Goal: Transaction & Acquisition: Purchase product/service

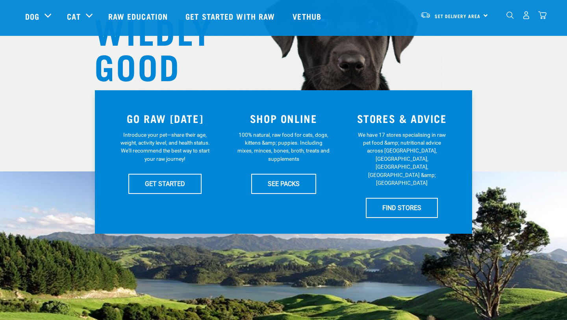
scroll to position [96, 0]
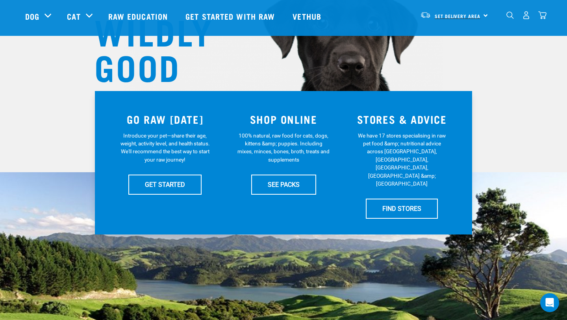
click at [468, 11] on link "Set Delivery Area" at bounding box center [457, 16] width 46 height 13
click at [442, 37] on link "[GEOGRAPHIC_DATA]" at bounding box center [453, 37] width 76 height 17
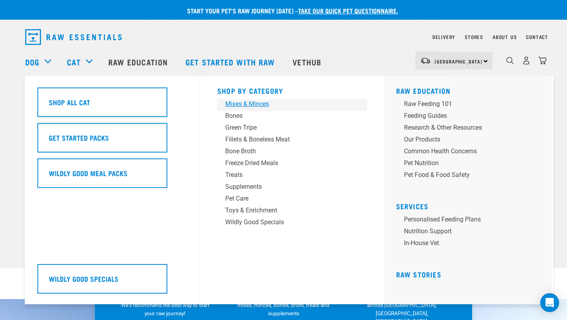
click at [263, 104] on div "Mixes & Minces" at bounding box center [286, 103] width 123 height 9
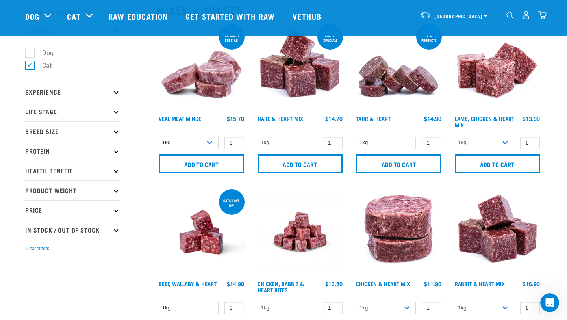
scroll to position [35, 0]
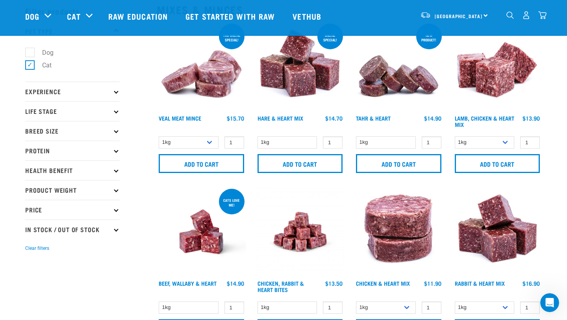
click at [31, 66] on label "Cat" at bounding box center [42, 65] width 25 height 10
click at [30, 66] on input "Cat" at bounding box center [27, 63] width 5 height 5
checkbox input "false"
click at [31, 50] on label "Dog" at bounding box center [43, 53] width 27 height 10
click at [30, 50] on input "Dog" at bounding box center [27, 50] width 5 height 5
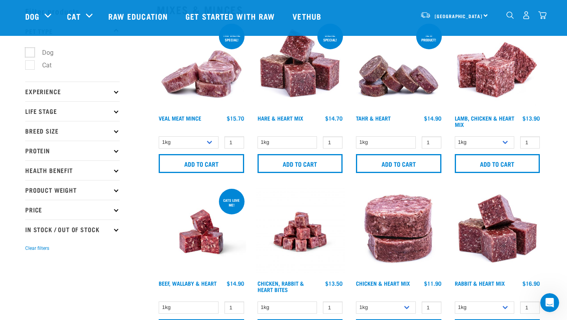
checkbox input "true"
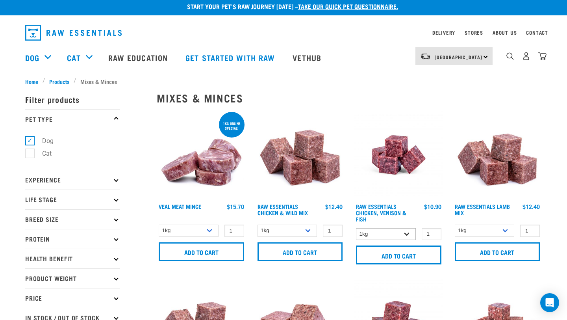
scroll to position [1, 0]
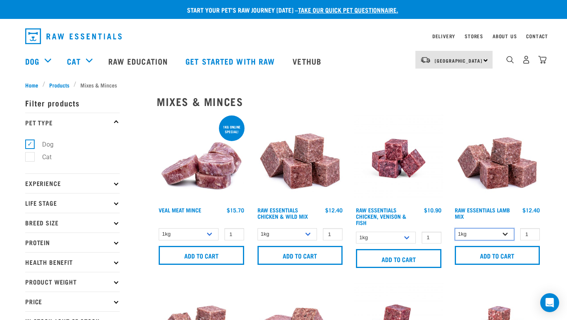
click at [507, 235] on select "1kg 3kg Bulk (10kg)" at bounding box center [485, 234] width 60 height 12
click at [526, 233] on input "1" at bounding box center [530, 234] width 20 height 12
type input "34"
click at [455, 246] on input "Add to cart" at bounding box center [497, 255] width 85 height 19
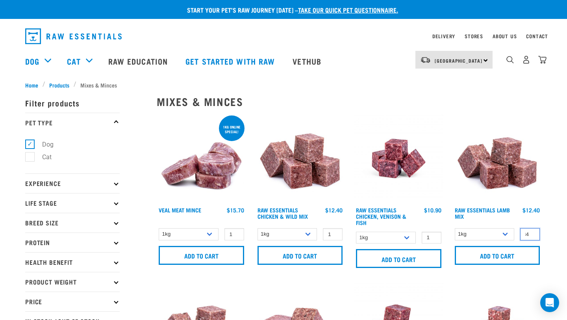
drag, startPoint x: 523, startPoint y: 233, endPoint x: 532, endPoint y: 232, distance: 9.1
click at [532, 232] on input "34" at bounding box center [530, 234] width 20 height 12
click at [505, 231] on select "1kg 3kg Bulk (10kg)" at bounding box center [485, 234] width 60 height 12
drag, startPoint x: 525, startPoint y: 234, endPoint x: 530, endPoint y: 233, distance: 5.6
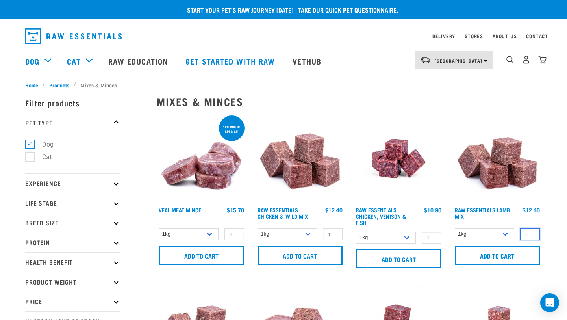
click at [531, 233] on input "number" at bounding box center [530, 234] width 20 height 12
type input "22"
click at [488, 255] on input "Add to cart" at bounding box center [497, 255] width 85 height 19
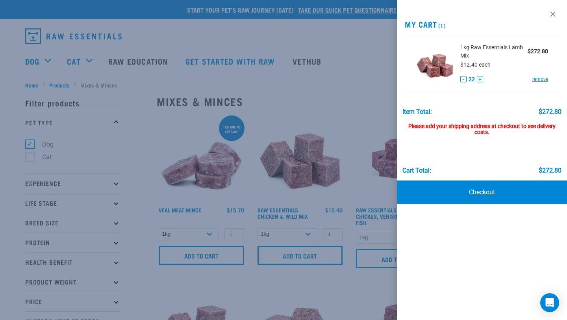
click at [479, 193] on link "Checkout" at bounding box center [482, 192] width 170 height 24
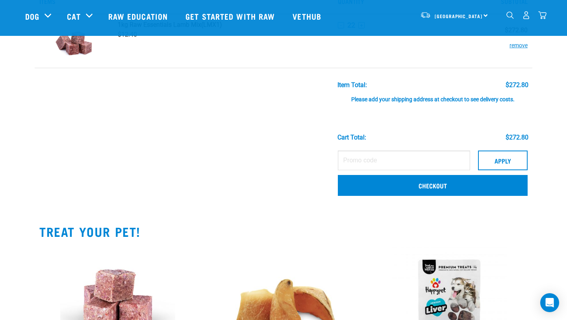
scroll to position [58, 0]
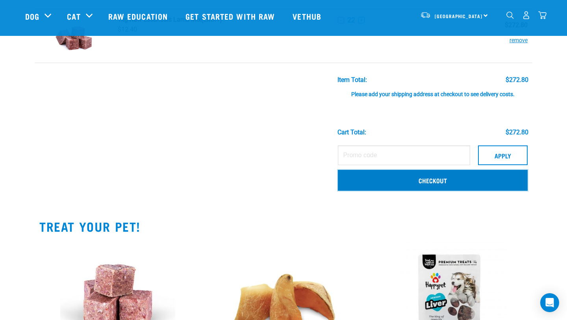
click at [424, 180] on link "Checkout" at bounding box center [433, 180] width 190 height 20
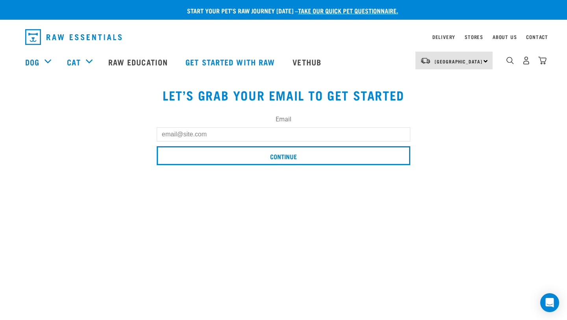
click at [218, 135] on input "Email" at bounding box center [283, 134] width 253 height 14
type input "[PERSON_NAME][EMAIL_ADDRESS][DOMAIN_NAME]"
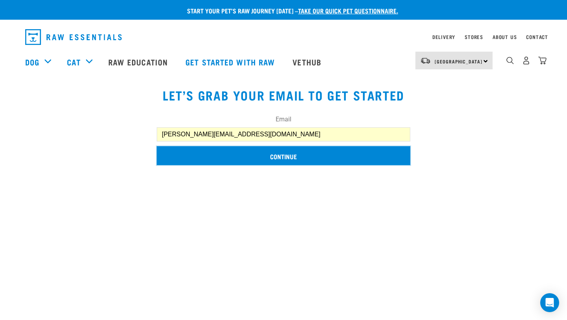
click at [281, 159] on input "Continue" at bounding box center [283, 155] width 253 height 19
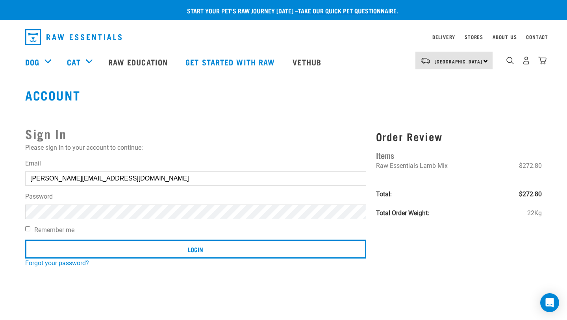
click at [25, 239] on input "Login" at bounding box center [195, 248] width 341 height 19
click at [0, 123] on article "Invalid username or password." at bounding box center [0, 160] width 0 height 320
click at [18, 145] on button "delete" at bounding box center [14, 141] width 8 height 8
click at [72, 262] on link "Forgot your password?" at bounding box center [57, 262] width 64 height 7
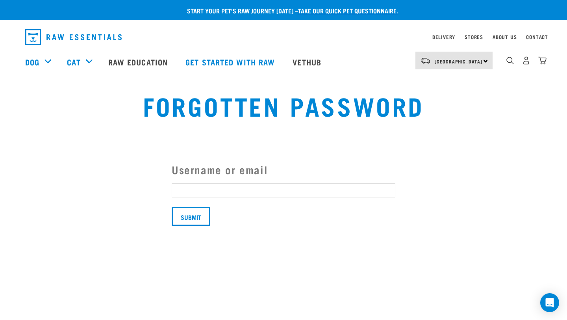
click at [186, 190] on input "Username or email" at bounding box center [284, 190] width 224 height 14
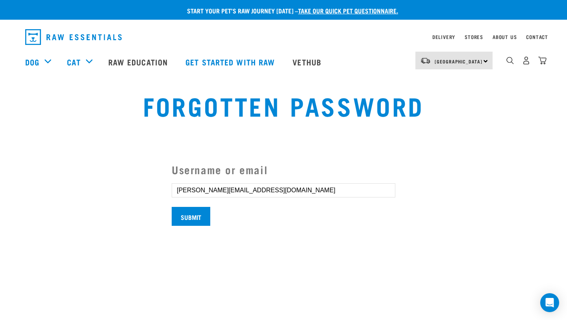
type input "[PERSON_NAME][EMAIL_ADDRESS][DOMAIN_NAME]"
click at [197, 214] on input "Submit" at bounding box center [191, 216] width 39 height 19
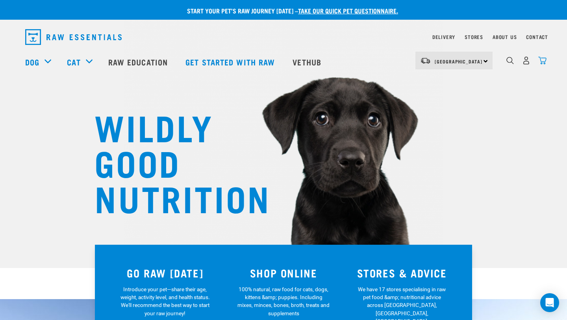
click at [542, 65] on img "dropdown navigation" at bounding box center [542, 60] width 8 height 8
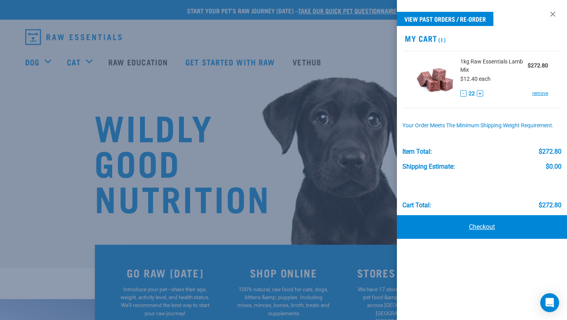
click at [479, 218] on link "Checkout" at bounding box center [482, 227] width 170 height 24
click at [487, 228] on link "Checkout" at bounding box center [482, 227] width 170 height 24
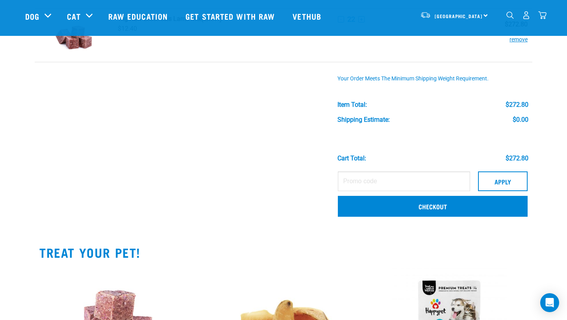
scroll to position [61, 0]
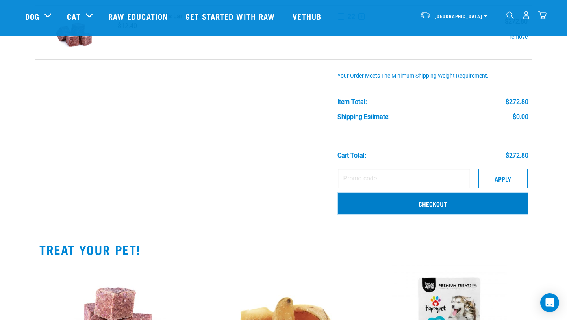
click at [452, 203] on link "Checkout" at bounding box center [433, 203] width 190 height 20
click at [431, 205] on link "Checkout" at bounding box center [433, 203] width 190 height 20
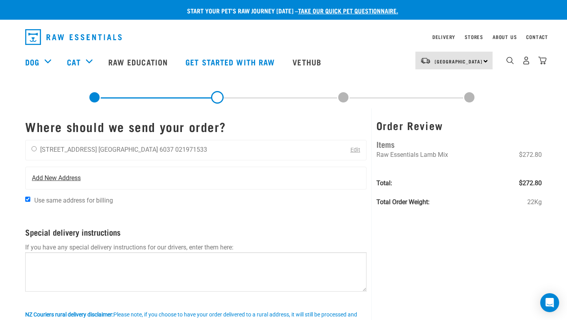
click at [66, 176] on span "Add New Address" at bounding box center [56, 177] width 49 height 9
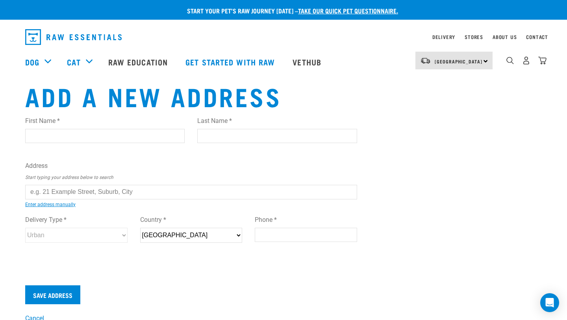
click at [70, 190] on input "text" at bounding box center [191, 192] width 332 height 14
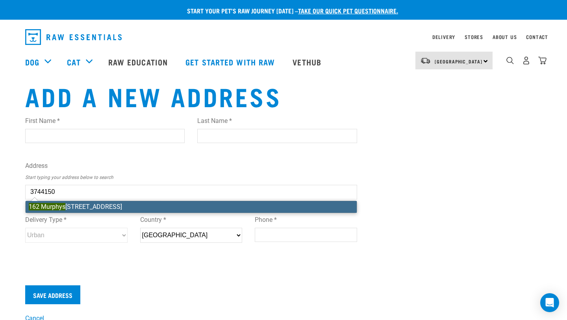
click at [82, 205] on div "First Name * Last Name * Address Start typing your address below to search 3744…" at bounding box center [191, 187] width 332 height 154
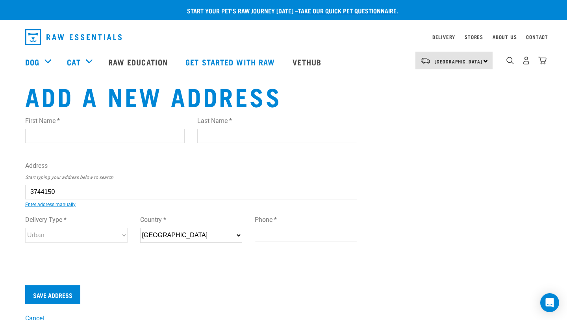
type input "162 Murphys Road, RD 1, Porirua 5381"
type input "[STREET_ADDRESS]"
type input "RD 1"
type input "Porirua"
type input "Wellington"
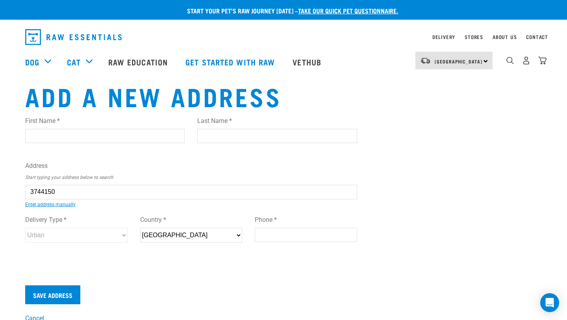
select select "WGN"
type input "5381"
select select "Rural"
type input "162 Murphys Road, RD 1, Porirua 5381"
click at [81, 135] on input "First Name *" at bounding box center [104, 136] width 159 height 14
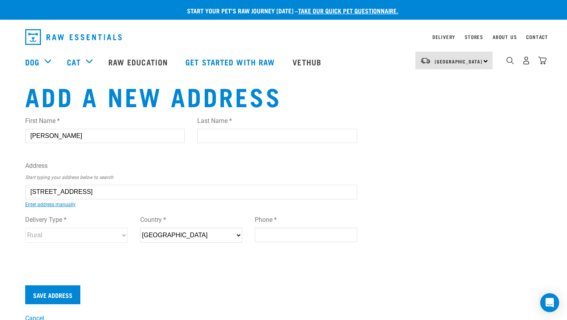
type input "Luca"
click at [220, 137] on input "Last Name *" at bounding box center [276, 136] width 159 height 14
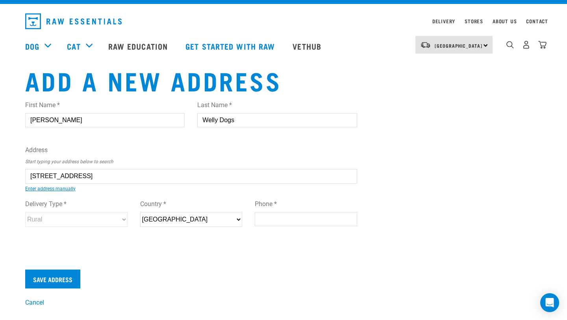
scroll to position [20, 0]
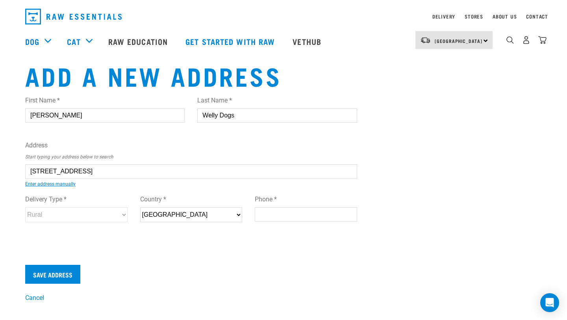
type input "Welly Dogs"
click at [287, 213] on input "Phone *" at bounding box center [306, 214] width 102 height 14
click at [219, 262] on form "First Name * Luca Last Name * Welly Dogs Address Start typing your address belo…" at bounding box center [191, 186] width 332 height 194
click at [67, 272] on input "Save Address" at bounding box center [52, 273] width 55 height 19
type input "021971533"
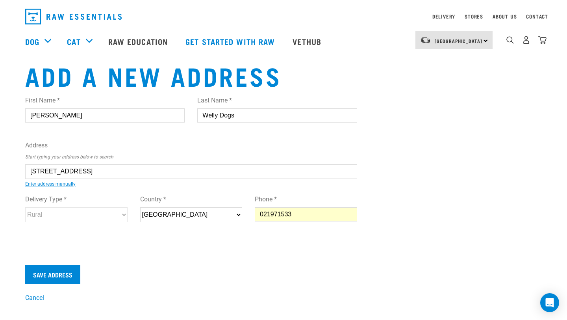
click at [256, 250] on div "First Name * Luca Last Name * Welly Dogs Address Start typing your address belo…" at bounding box center [191, 172] width 344 height 166
click at [63, 270] on input "Save Address" at bounding box center [52, 273] width 55 height 19
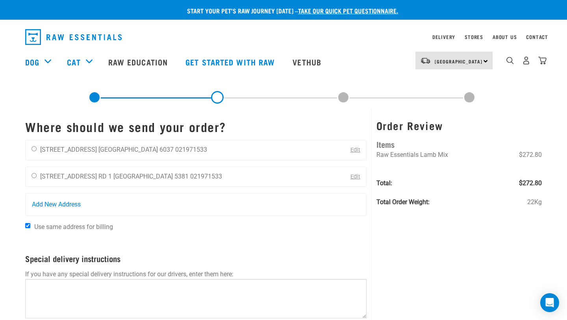
click at [279, 174] on div "Luca Welly Dogs 162 Murphys Road RD 1 Wellington 5381 021971533 Edit" at bounding box center [195, 176] width 341 height 20
click at [35, 174] on input "radio" at bounding box center [33, 175] width 5 height 5
radio input "true"
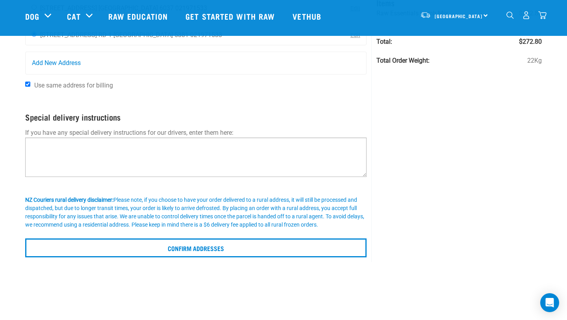
scroll to position [89, 0]
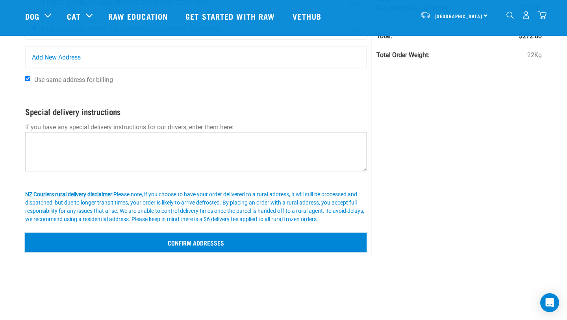
click at [187, 241] on input "Confirm addresses" at bounding box center [195, 242] width 341 height 19
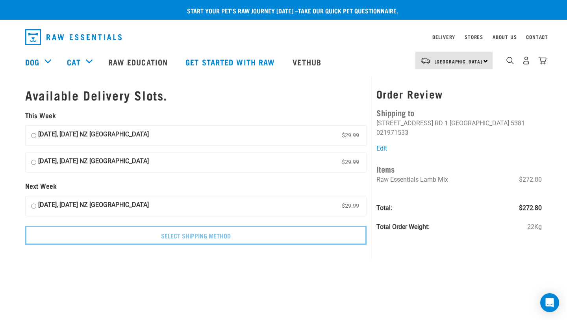
click at [33, 205] on input "[DATE], [DATE] NZ [GEOGRAPHIC_DATA] $29.99" at bounding box center [33, 206] width 5 height 12
radio input "true"
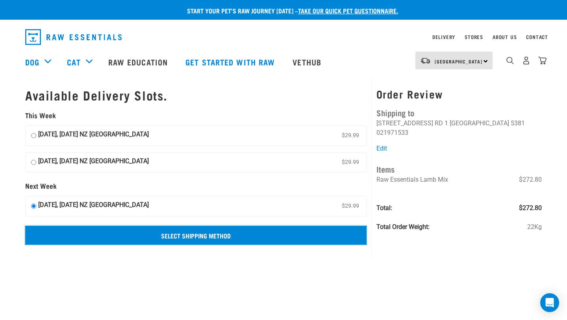
click at [202, 235] on input "Select Shipping Method" at bounding box center [195, 235] width 341 height 19
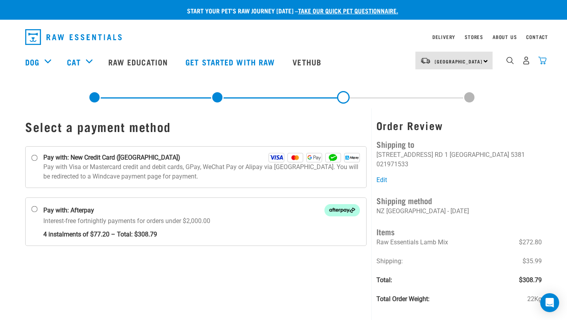
click at [542, 59] on img "dropdown navigation" at bounding box center [542, 60] width 8 height 8
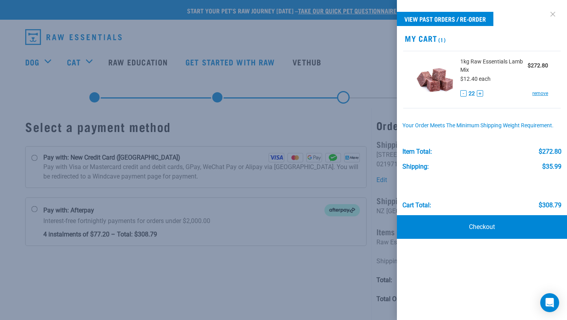
click at [552, 14] on link at bounding box center [552, 14] width 13 height 13
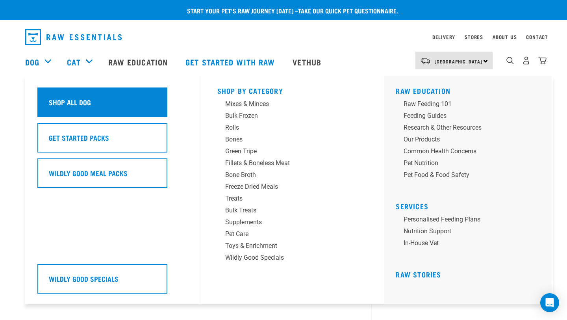
click at [72, 98] on h5 "Shop All Dog" at bounding box center [70, 102] width 42 height 10
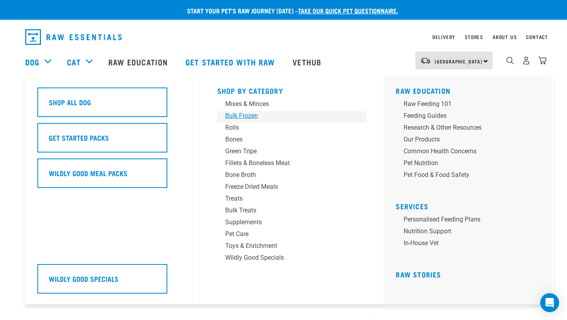
click at [238, 116] on div "Bulk Frozen" at bounding box center [286, 115] width 123 height 9
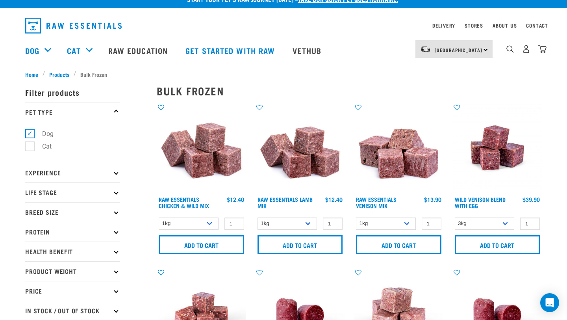
scroll to position [14, 0]
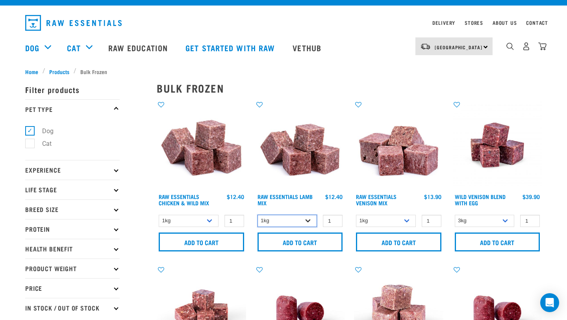
click at [301, 221] on select "1kg 3kg Bulk (10kg)" at bounding box center [287, 220] width 60 height 12
select select "758"
click at [257, 214] on select "1kg 3kg Bulk (10kg)" at bounding box center [287, 220] width 60 height 12
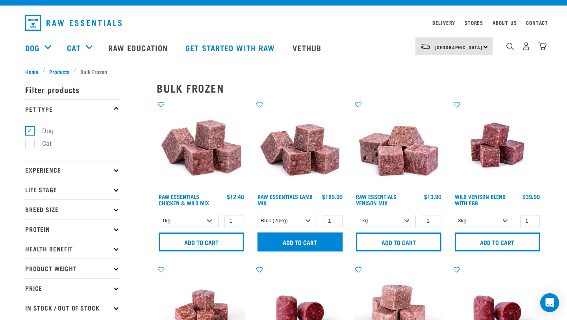
click at [300, 239] on input "Add to cart" at bounding box center [299, 241] width 85 height 19
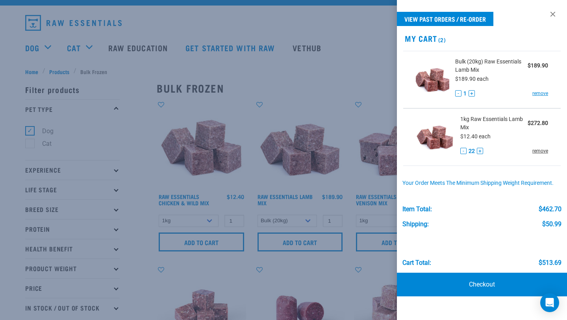
click at [539, 151] on link "remove" at bounding box center [540, 150] width 16 height 7
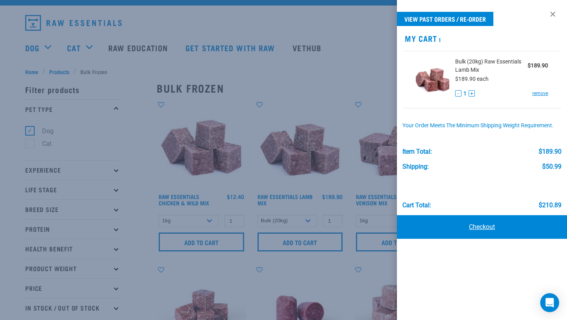
click at [481, 227] on link "Checkout" at bounding box center [482, 227] width 170 height 24
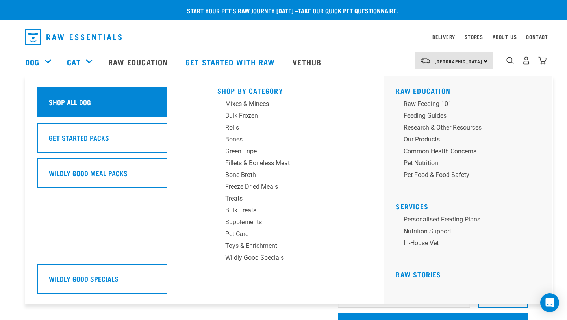
click at [79, 107] on h5 "Shop All Dog" at bounding box center [70, 102] width 42 height 10
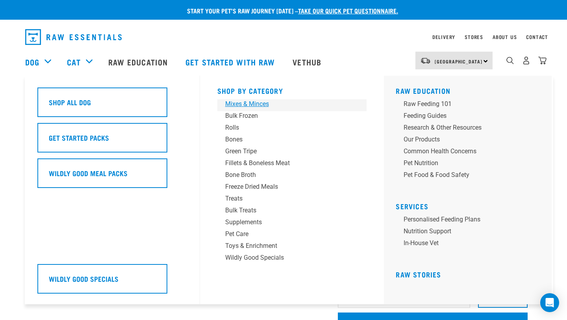
click at [250, 105] on div "Mixes & Minces" at bounding box center [286, 103] width 123 height 9
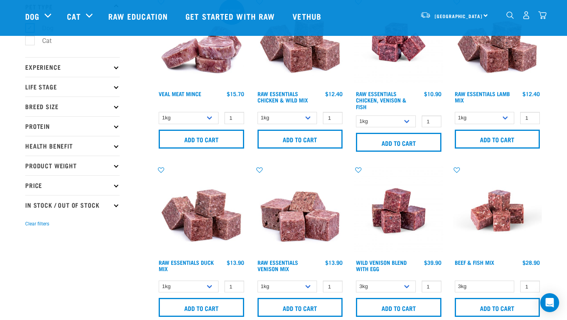
scroll to position [60, 0]
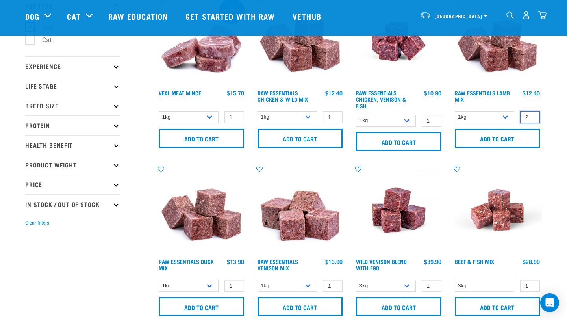
type input "2"
click at [531, 115] on input "2" at bounding box center [530, 117] width 20 height 12
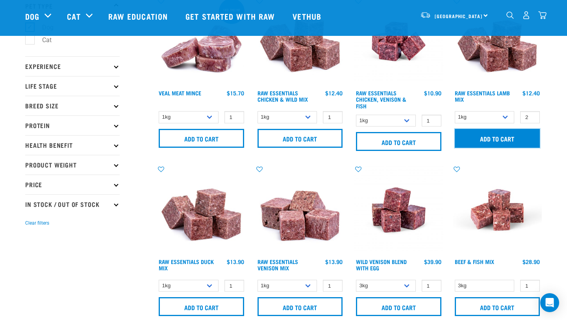
click at [505, 139] on input "Add to cart" at bounding box center [497, 138] width 85 height 19
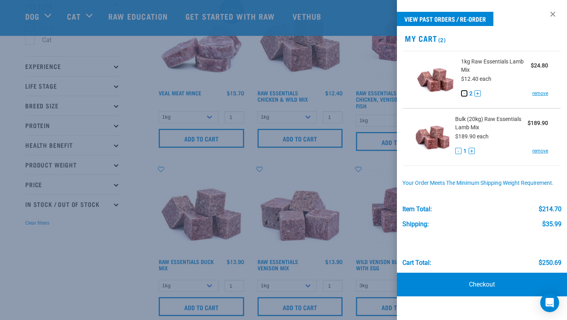
click at [464, 92] on button "-" at bounding box center [464, 93] width 6 height 6
click at [462, 93] on button "-" at bounding box center [464, 93] width 6 height 6
click at [533, 92] on link "remove" at bounding box center [540, 93] width 16 height 7
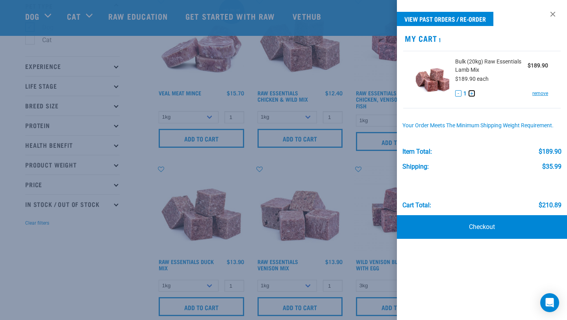
click at [470, 94] on button "+" at bounding box center [471, 93] width 6 height 6
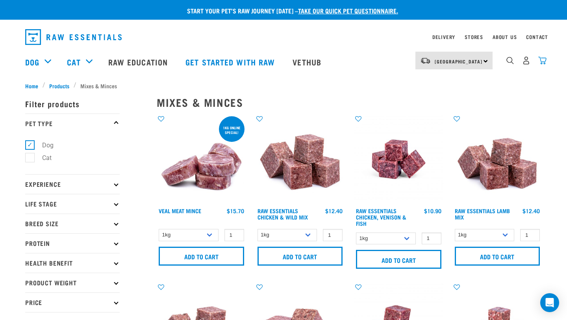
click at [542, 60] on img "dropdown navigation" at bounding box center [542, 60] width 8 height 8
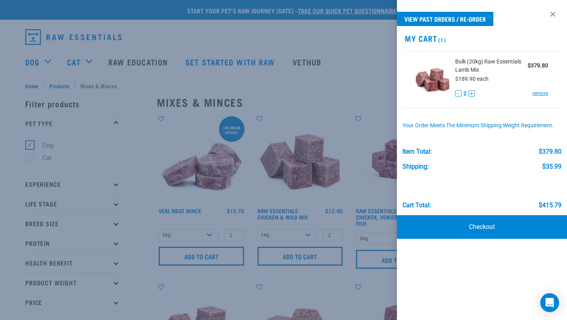
click at [300, 108] on div at bounding box center [283, 160] width 567 height 320
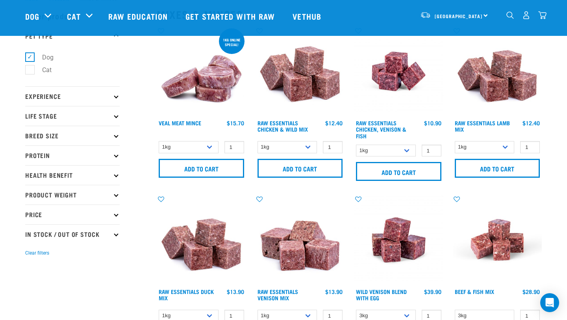
scroll to position [35, 0]
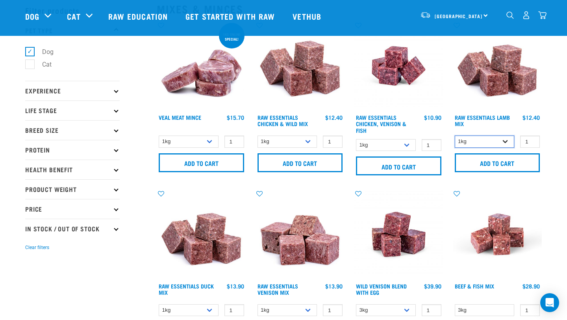
click at [508, 142] on select "1kg 3kg Bulk (10kg)" at bounding box center [485, 141] width 60 height 12
click at [455, 135] on select "1kg 3kg Bulk (10kg)" at bounding box center [485, 141] width 60 height 12
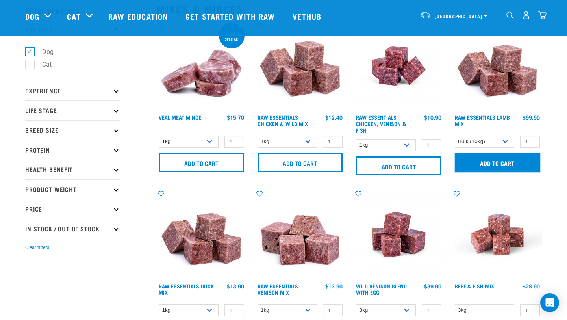
click at [504, 165] on input "Add to cart" at bounding box center [497, 162] width 85 height 19
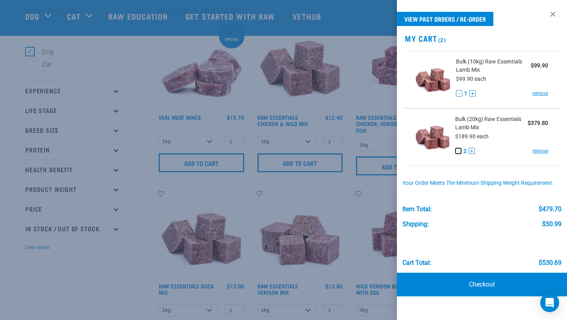
click at [459, 151] on button "-" at bounding box center [458, 151] width 6 height 6
click at [539, 151] on link "remove" at bounding box center [540, 150] width 16 height 7
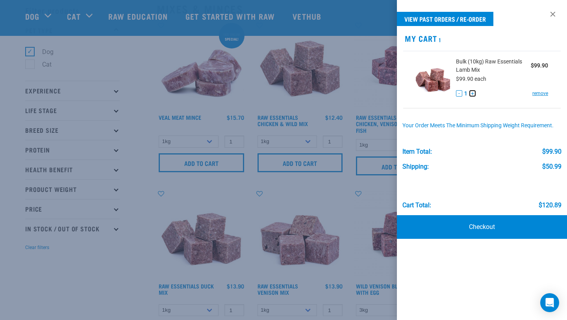
click at [472, 94] on button "+" at bounding box center [472, 93] width 6 height 6
click at [472, 94] on button "+" at bounding box center [471, 93] width 6 height 6
click at [370, 88] on div at bounding box center [283, 160] width 567 height 320
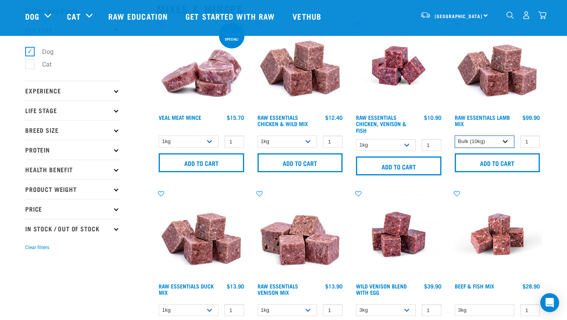
click at [506, 139] on select "1kg 3kg Bulk (10kg)" at bounding box center [485, 141] width 60 height 12
select select "18"
click at [455, 135] on select "1kg 3kg Bulk (10kg)" at bounding box center [485, 141] width 60 height 12
click at [528, 142] on input "1" at bounding box center [530, 141] width 20 height 12
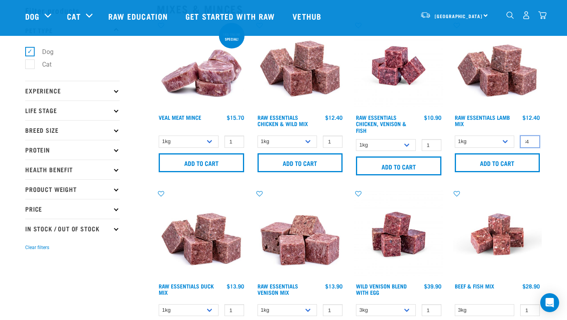
type input "34"
click at [455, 153] on input "Add to cart" at bounding box center [497, 162] width 85 height 19
click at [508, 142] on select "1kg 3kg Bulk (10kg)" at bounding box center [485, 141] width 60 height 12
select select "758"
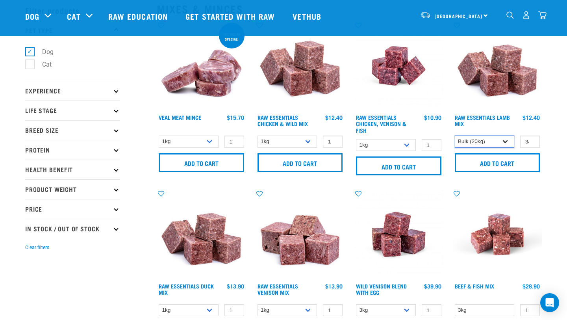
click at [455, 135] on select "1kg 3kg Bulk (10kg)" at bounding box center [485, 141] width 60 height 12
drag, startPoint x: 524, startPoint y: 142, endPoint x: 538, endPoint y: 142, distance: 14.2
click at [538, 142] on input "34" at bounding box center [530, 141] width 20 height 12
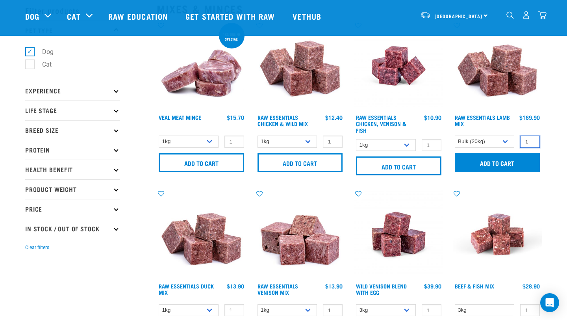
type input "1"
click at [501, 164] on input "Add to cart" at bounding box center [497, 162] width 85 height 19
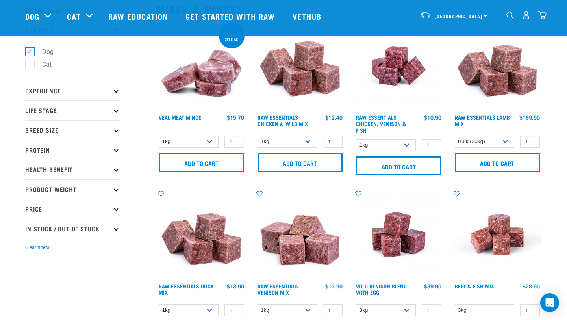
click at [542, 15] on img "dropdown navigation" at bounding box center [542, 15] width 8 height 8
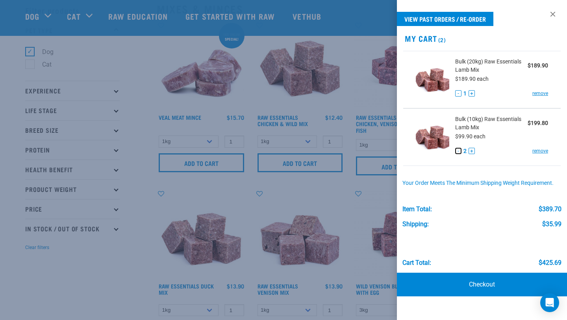
click at [458, 151] on button "-" at bounding box center [458, 151] width 6 height 6
click at [339, 185] on div at bounding box center [283, 160] width 567 height 320
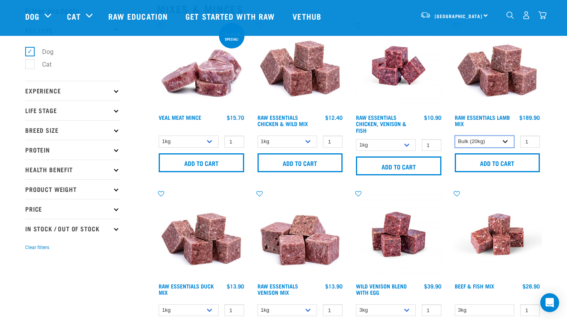
click at [506, 139] on select "1kg 3kg Bulk (10kg)" at bounding box center [485, 141] width 60 height 12
select select "18"
click at [455, 135] on select "1kg 3kg Bulk (10kg)" at bounding box center [485, 141] width 60 height 12
click at [527, 140] on input "2" at bounding box center [530, 141] width 20 height 12
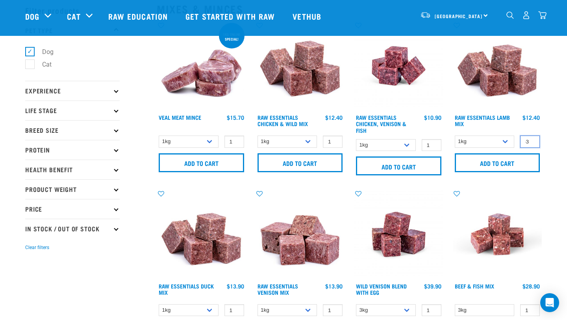
drag, startPoint x: 524, startPoint y: 140, endPoint x: 535, endPoint y: 139, distance: 11.5
click at [535, 140] on input "-3" at bounding box center [530, 141] width 20 height 12
click at [530, 145] on input "2" at bounding box center [530, 141] width 20 height 12
click at [531, 144] on input "-8" at bounding box center [530, 141] width 20 height 12
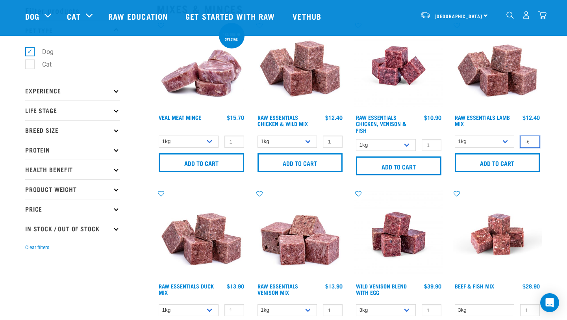
scroll to position [0, 1]
type input "-7"
type input "-4"
type input "-2"
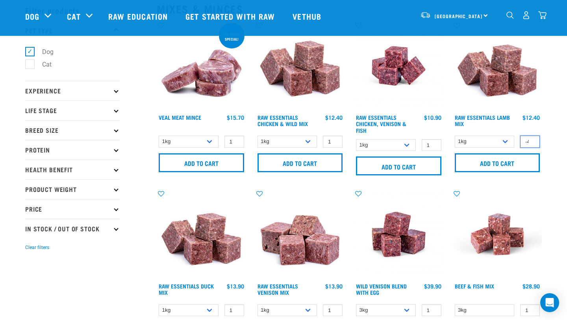
scroll to position [0, 4]
drag, startPoint x: 524, startPoint y: 140, endPoint x: 562, endPoint y: 142, distance: 37.4
click at [532, 142] on input "-75" at bounding box center [530, 141] width 20 height 12
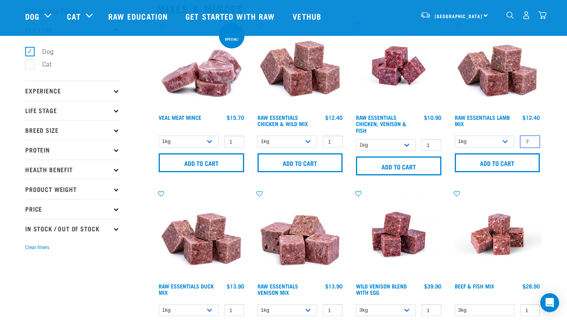
click at [532, 142] on input "-76" at bounding box center [530, 141] width 20 height 12
click at [532, 142] on input "-77" at bounding box center [530, 141] width 20 height 12
click at [532, 142] on input "-78" at bounding box center [530, 141] width 20 height 12
click at [532, 142] on input "-79" at bounding box center [530, 141] width 20 height 12
click at [532, 142] on input "-80" at bounding box center [530, 141] width 20 height 12
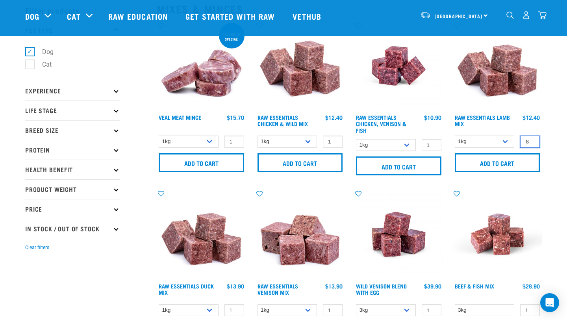
type input "-81"
click at [532, 142] on input "-81" at bounding box center [530, 141] width 20 height 12
drag, startPoint x: 526, startPoint y: 142, endPoint x: 531, endPoint y: 142, distance: 4.7
click at [531, 142] on input "-81" at bounding box center [530, 141] width 20 height 12
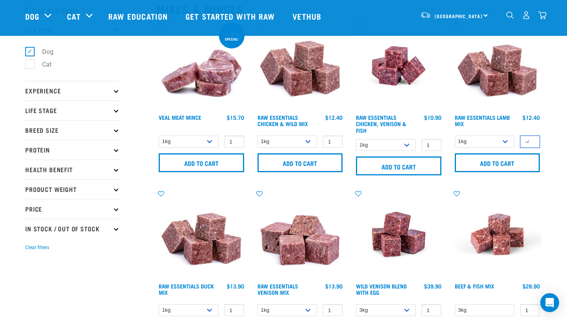
scroll to position [0, 1]
click at [455, 153] on input "Add to cart" at bounding box center [497, 162] width 85 height 19
click at [542, 15] on img "dropdown navigation" at bounding box center [542, 15] width 8 height 8
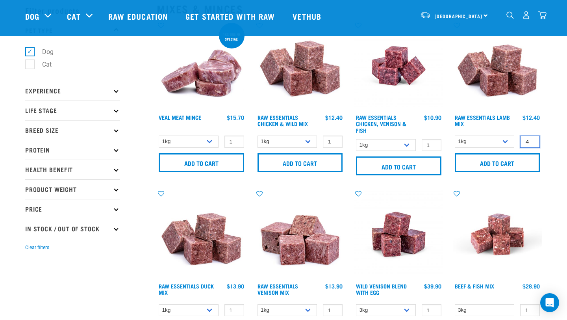
drag, startPoint x: 524, startPoint y: 139, endPoint x: 542, endPoint y: 144, distance: 17.9
click at [542, 144] on div "Raw Essentials Lamb Mix -4 0 100 0 100 0 100 0 100" at bounding box center [497, 101] width 99 height 168
type input "4"
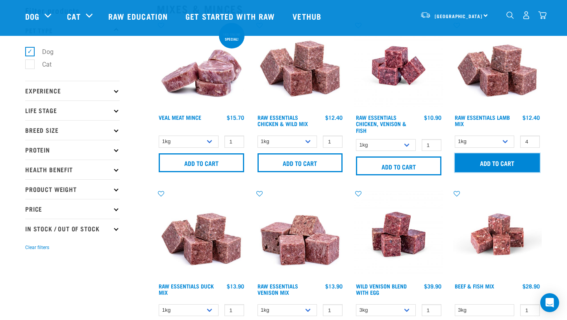
click at [492, 163] on input "Add to cart" at bounding box center [497, 162] width 85 height 19
click at [541, 15] on img "dropdown navigation" at bounding box center [542, 15] width 8 height 8
click at [492, 170] on input "Add to cart" at bounding box center [497, 162] width 85 height 19
click at [493, 165] on input "Add to cart" at bounding box center [497, 162] width 85 height 19
click at [543, 20] on div "14" at bounding box center [526, 15] width 41 height 18
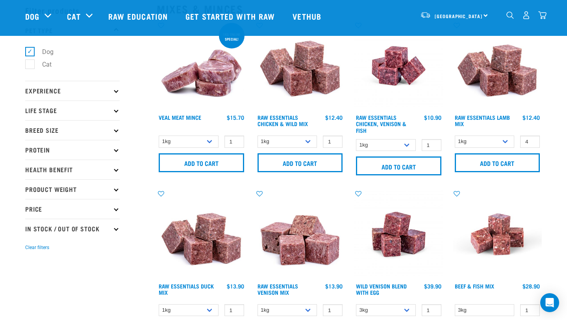
click at [543, 15] on img "dropdown navigation" at bounding box center [542, 15] width 8 height 8
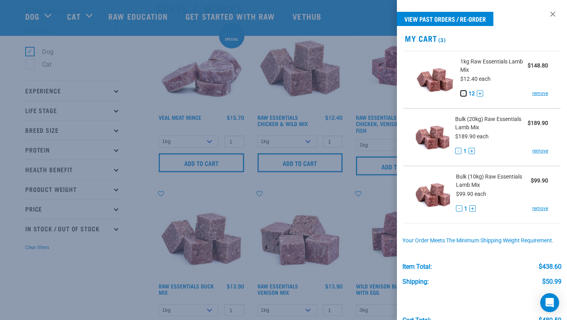
click at [463, 94] on button "-" at bounding box center [463, 93] width 6 height 6
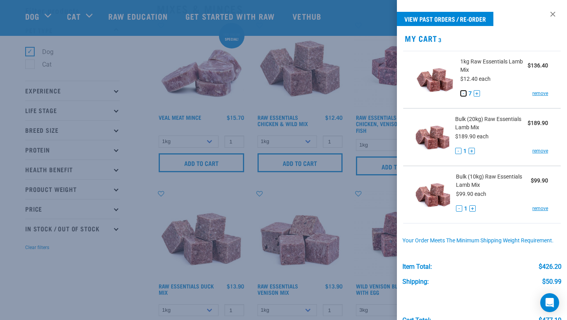
click at [463, 94] on button "-" at bounding box center [463, 93] width 6 height 6
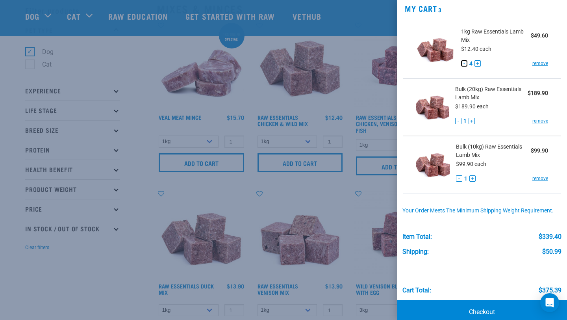
scroll to position [43, 0]
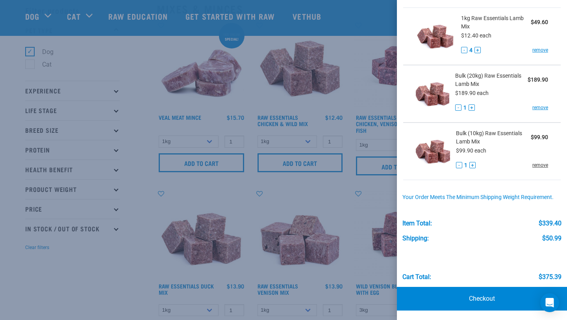
click at [541, 165] on link "remove" at bounding box center [540, 164] width 16 height 7
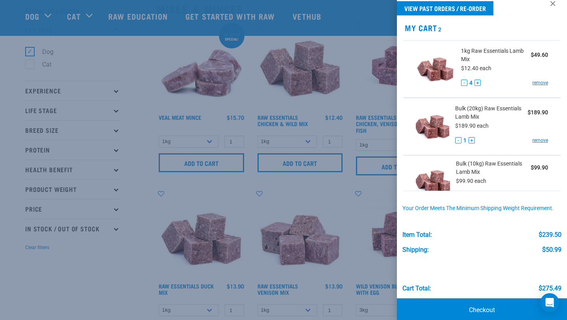
scroll to position [0, 0]
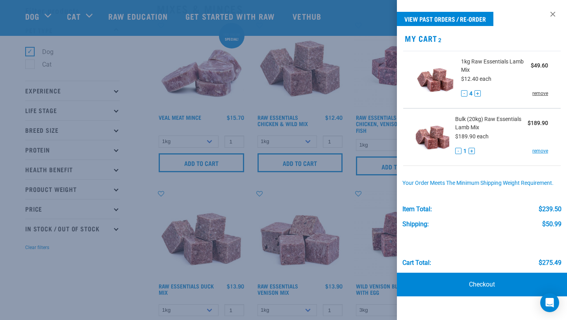
click at [540, 93] on link "remove" at bounding box center [540, 93] width 16 height 7
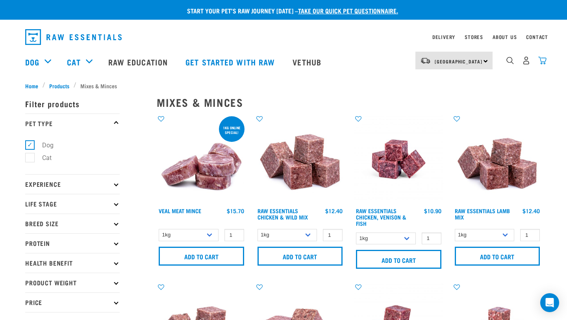
click at [543, 60] on img "dropdown navigation" at bounding box center [542, 60] width 8 height 8
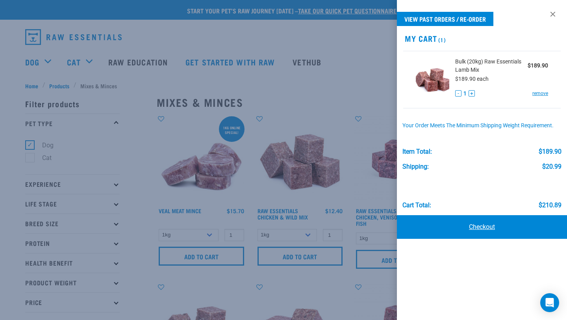
click at [479, 226] on link "Checkout" at bounding box center [482, 227] width 170 height 24
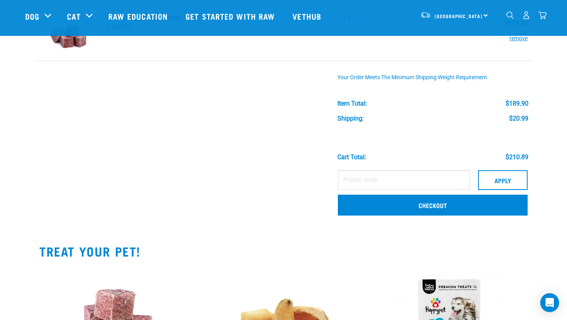
scroll to position [65, 0]
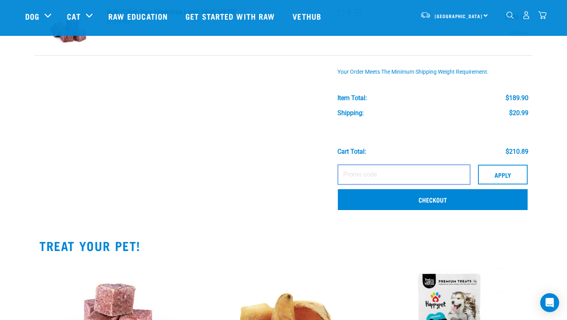
click at [402, 170] on input "text" at bounding box center [404, 175] width 132 height 20
paste input "BENGAL10"
type input "BENGAL10"
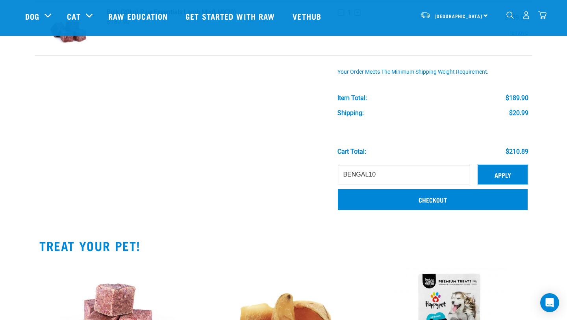
click at [497, 173] on button "Apply" at bounding box center [503, 175] width 50 height 20
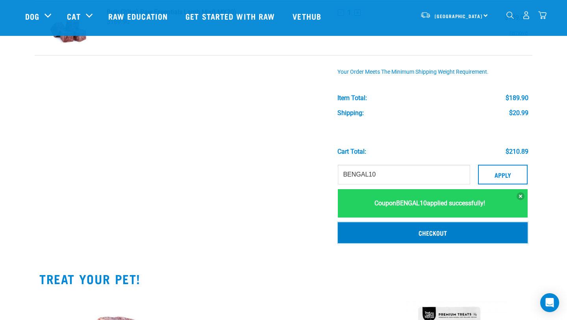
click at [429, 232] on link "Checkout" at bounding box center [433, 232] width 190 height 20
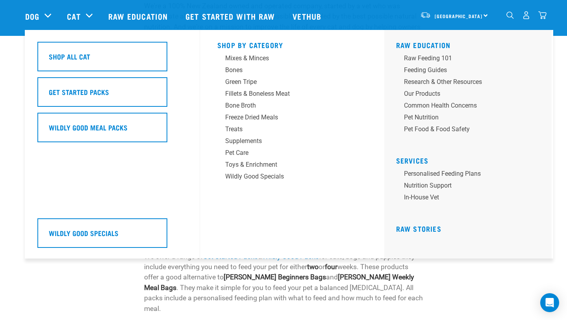
scroll to position [272, 0]
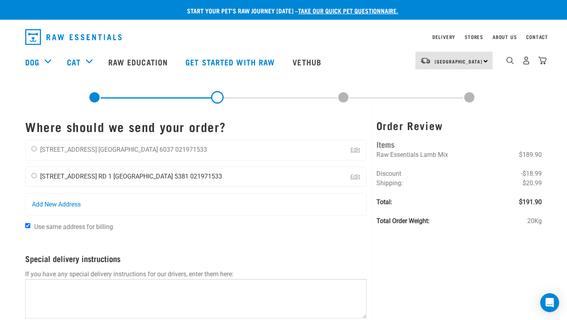
click at [34, 175] on input "radio" at bounding box center [33, 175] width 5 height 5
radio input "true"
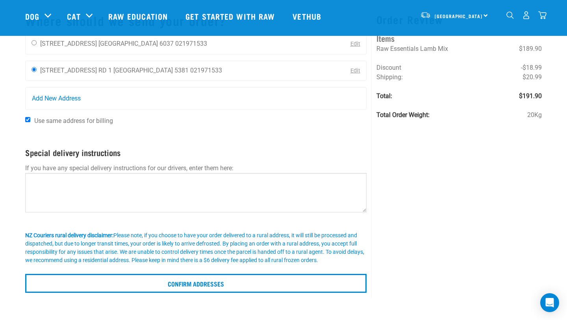
scroll to position [53, 0]
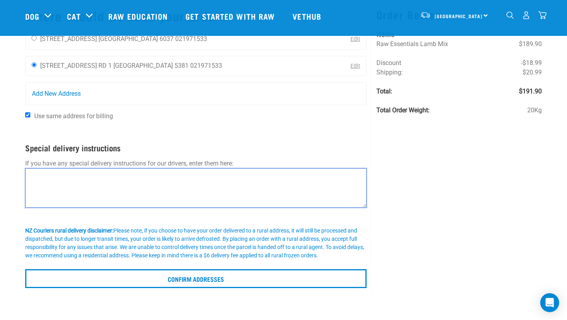
click at [37, 176] on textarea at bounding box center [195, 187] width 341 height 39
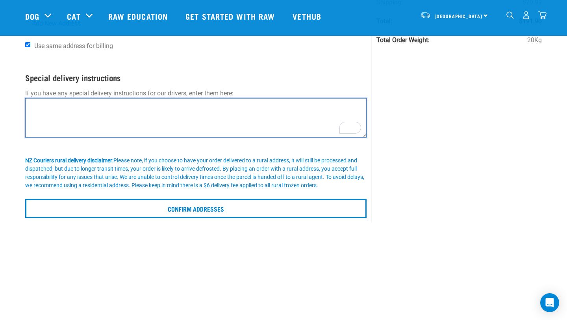
scroll to position [0, 0]
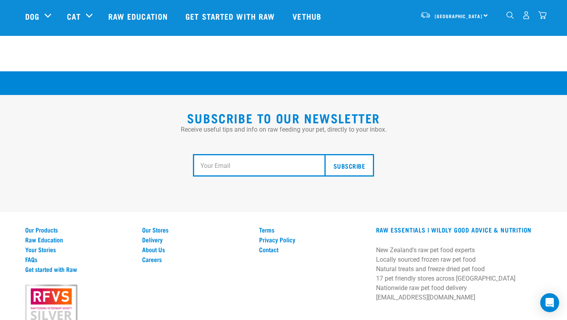
scroll to position [1431, 0]
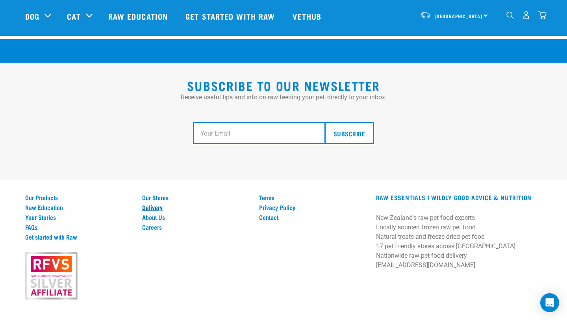
click at [153, 203] on link "Delivery" at bounding box center [195, 206] width 107 height 7
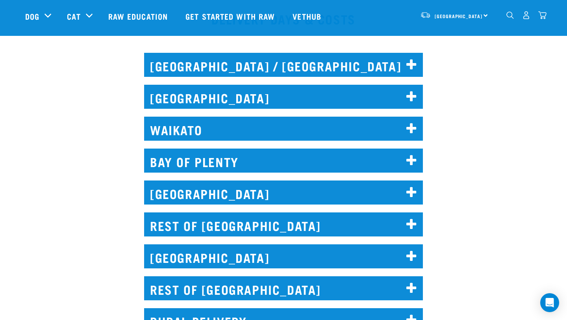
scroll to position [368, 0]
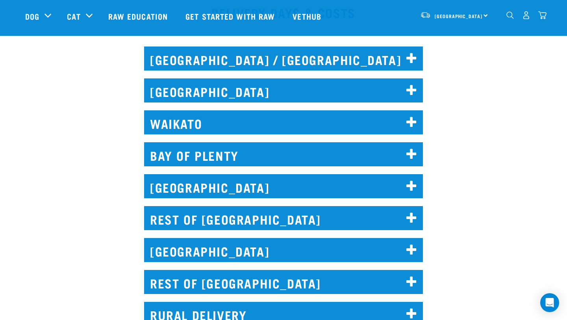
click at [223, 185] on h2 "[GEOGRAPHIC_DATA]" at bounding box center [283, 186] width 279 height 24
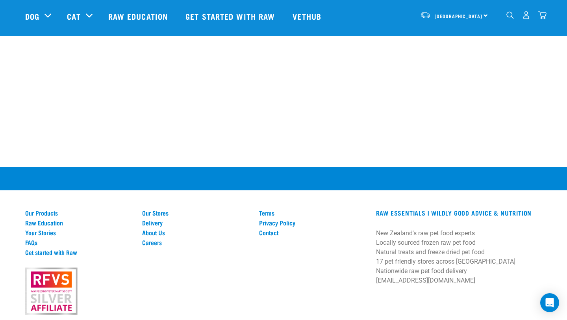
scroll to position [1652, 0]
